Goal: Information Seeking & Learning: Learn about a topic

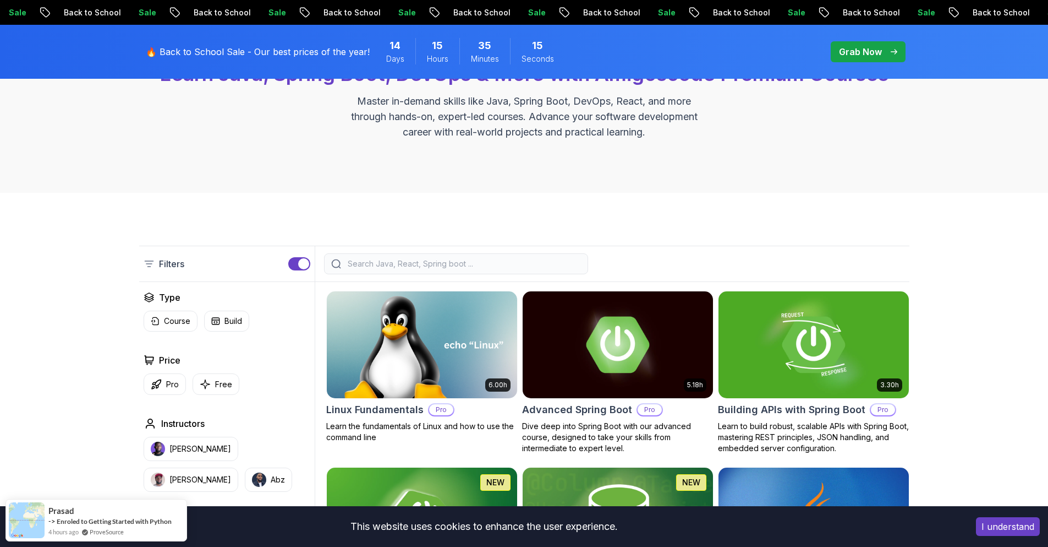
scroll to position [231, 0]
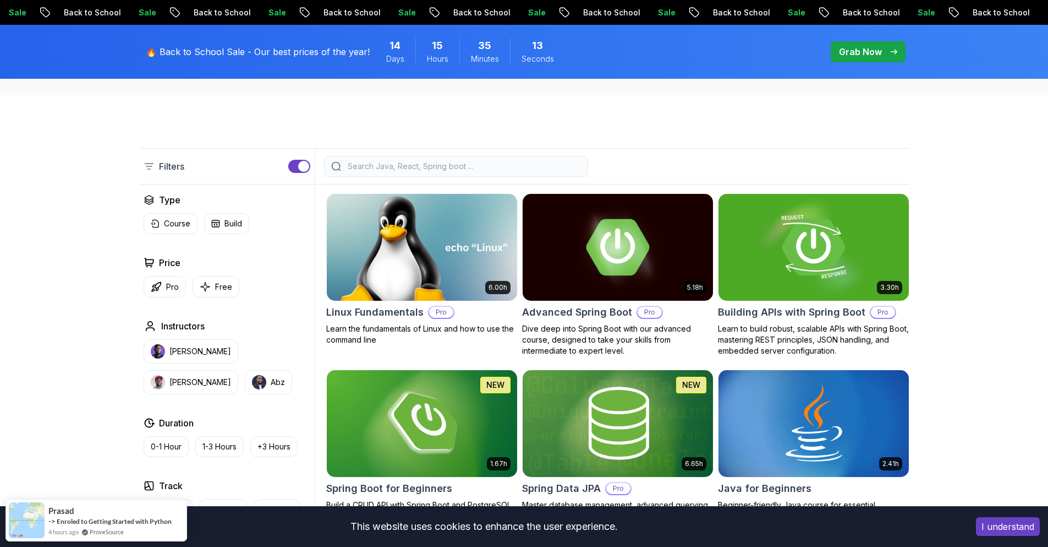
click at [440, 242] on img at bounding box center [422, 247] width 200 height 112
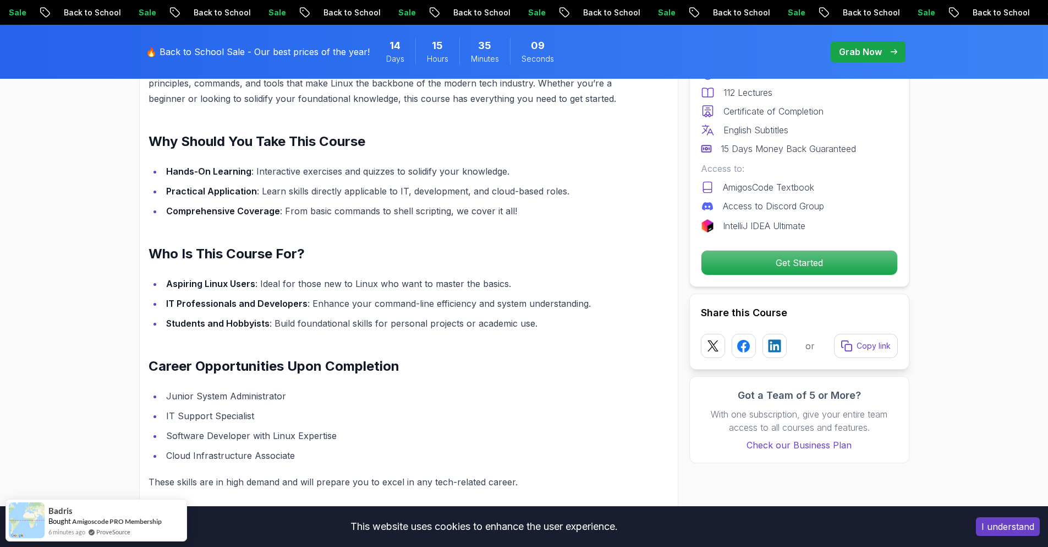
scroll to position [1073, 0]
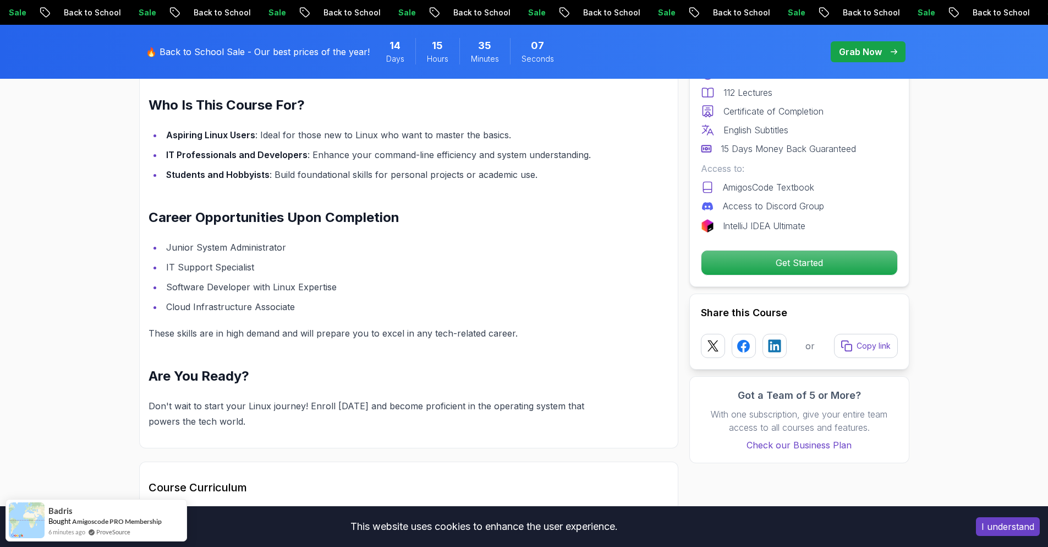
drag, startPoint x: 438, startPoint y: 228, endPoint x: 376, endPoint y: 215, distance: 63.0
click at [376, 215] on div "Linux Fundamentals: Your Gateway to Command Line Mastery Are you ready to unloc…" at bounding box center [383, 155] width 468 height 548
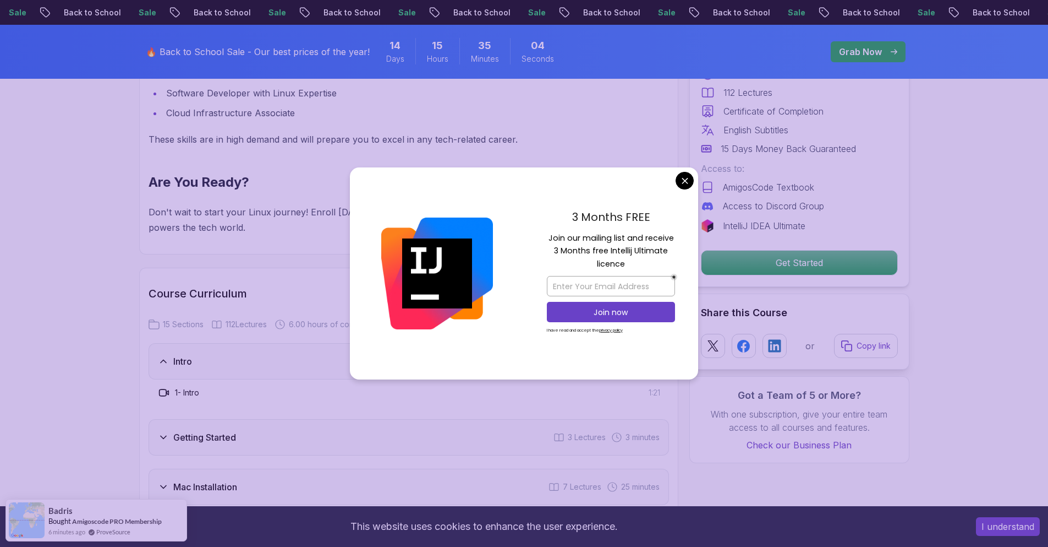
scroll to position [1271, 0]
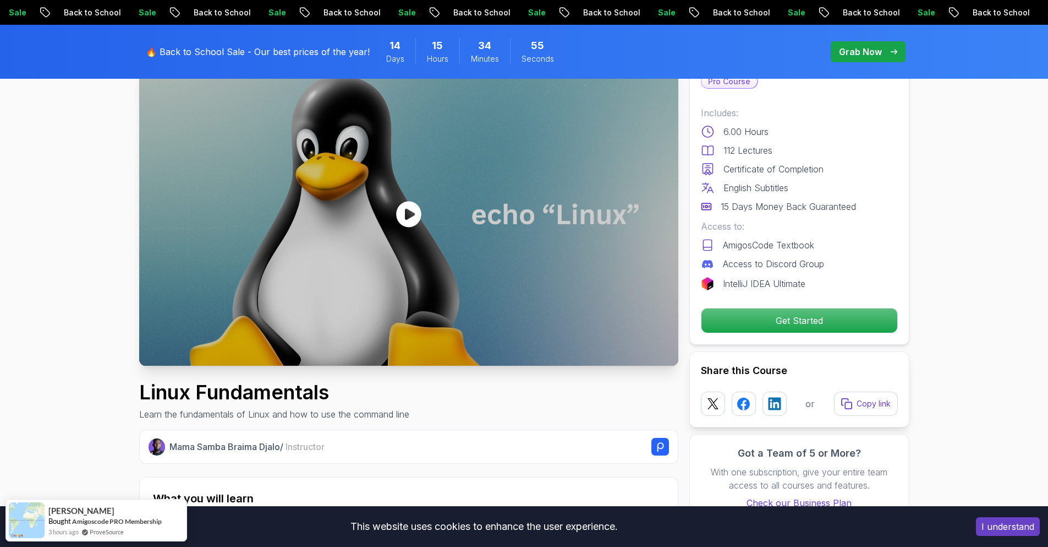
scroll to position [0, 0]
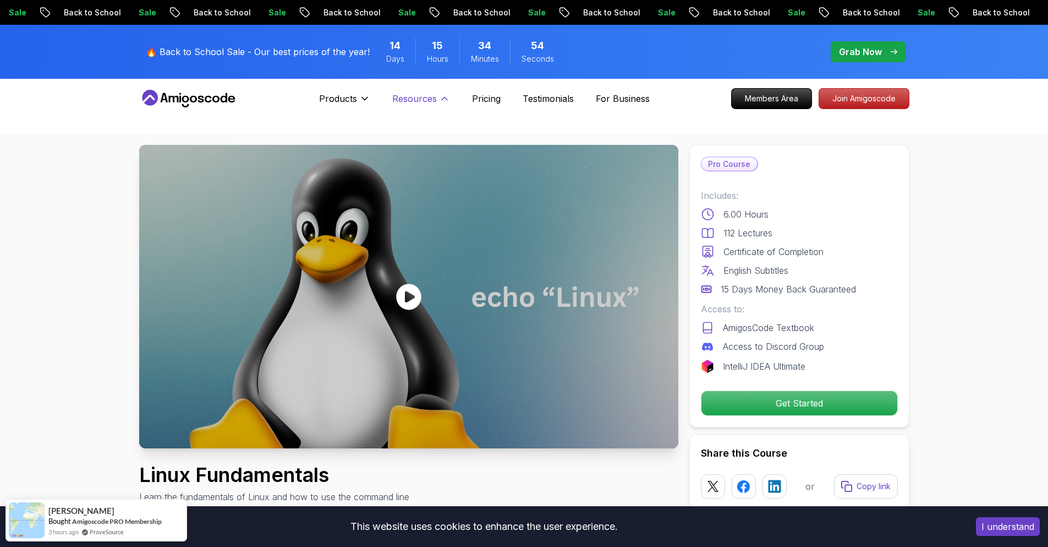
click at [419, 96] on p "Resources" at bounding box center [414, 98] width 45 height 13
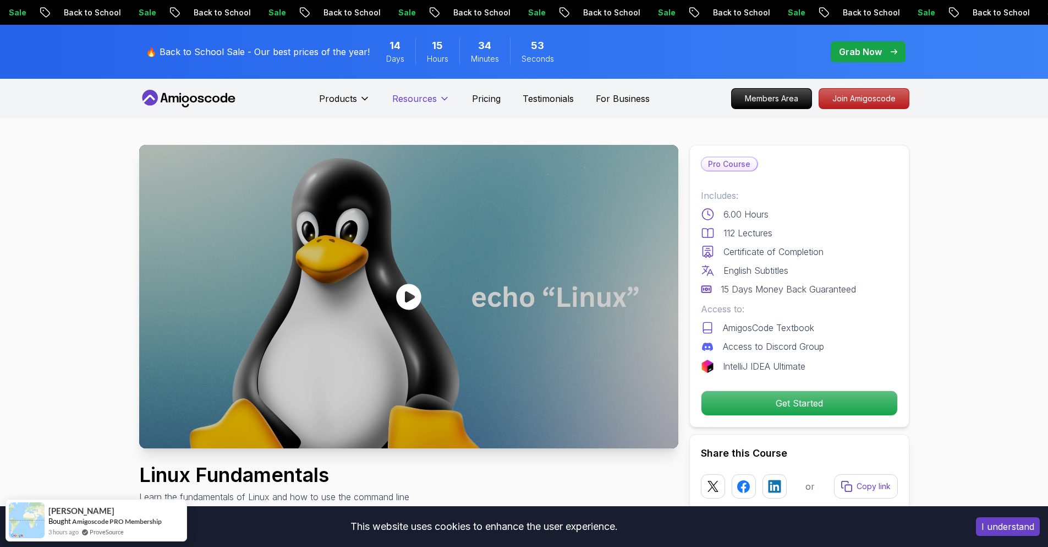
click at [422, 99] on p "Resources" at bounding box center [414, 98] width 45 height 13
click at [549, 99] on p "Testimonials" at bounding box center [548, 98] width 51 height 13
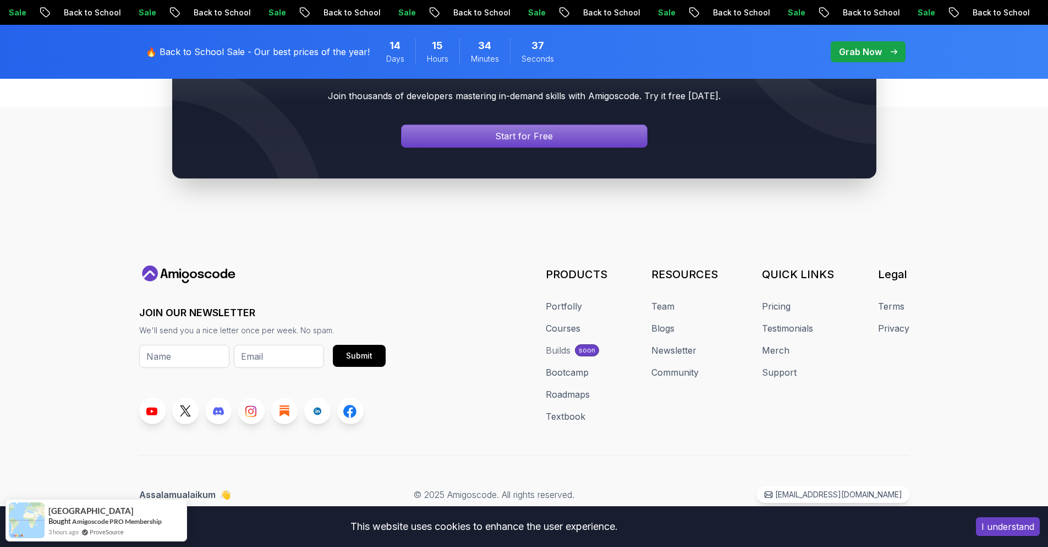
scroll to position [1470, 0]
